Goal: Task Accomplishment & Management: Use online tool/utility

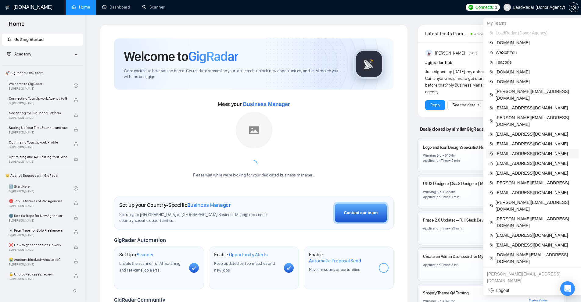
click at [508, 150] on span "[EMAIL_ADDRESS][DOMAIN_NAME]" at bounding box center [534, 153] width 79 height 7
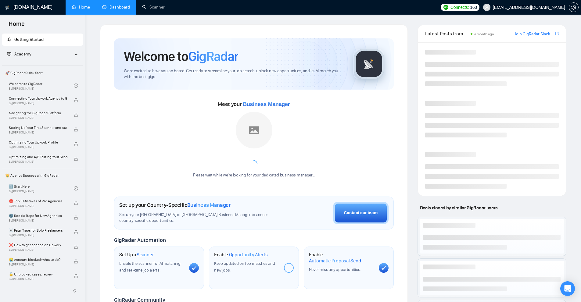
click at [118, 7] on link "Dashboard" at bounding box center [116, 7] width 28 height 5
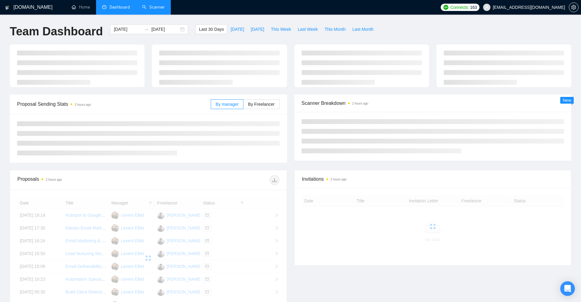
click at [152, 6] on link "Scanner" at bounding box center [153, 7] width 23 height 5
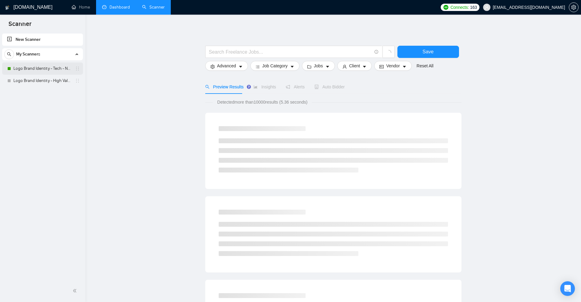
click at [58, 72] on link "Logo Brand Identity - Tech - NEW" at bounding box center [42, 68] width 58 height 12
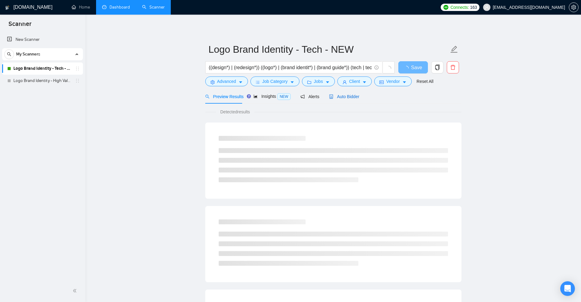
click at [345, 97] on span "Auto Bidder" at bounding box center [344, 96] width 30 height 5
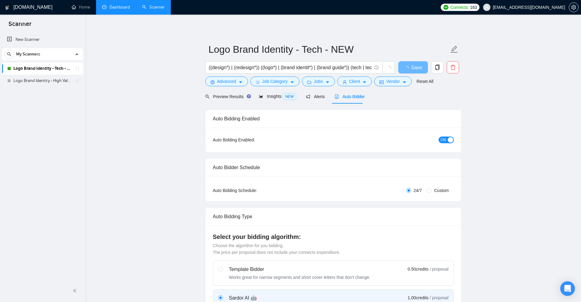
click at [123, 9] on link "Dashboard" at bounding box center [116, 7] width 28 height 5
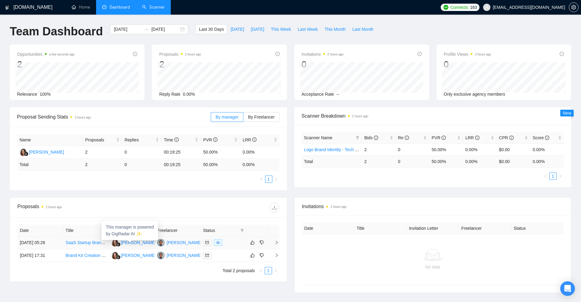
click at [143, 242] on div "[PERSON_NAME]" at bounding box center [138, 242] width 35 height 7
